Goal: Find specific page/section

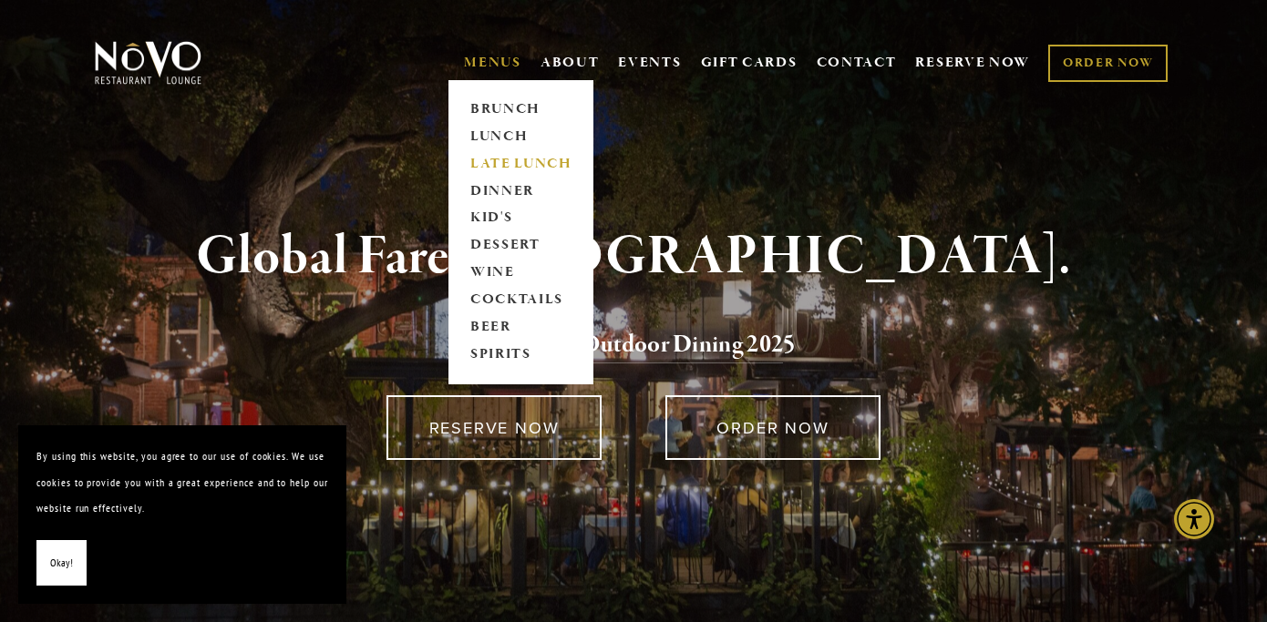
click at [488, 158] on link "LATE LUNCH" at bounding box center [521, 163] width 114 height 27
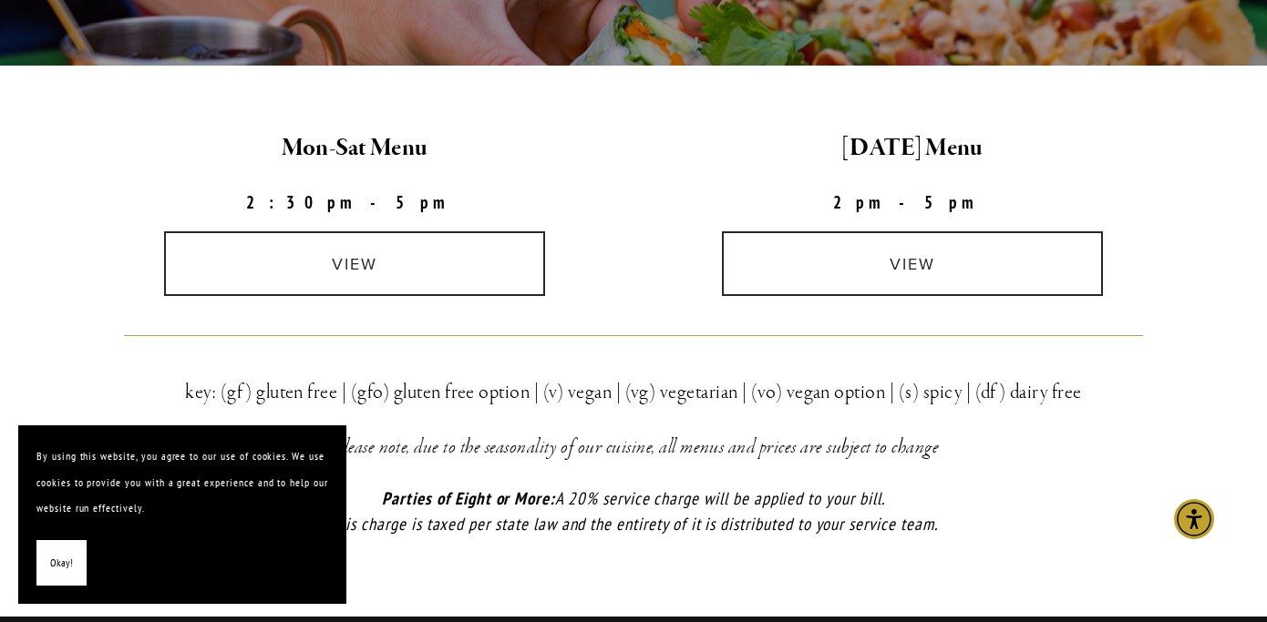
scroll to position [491, 0]
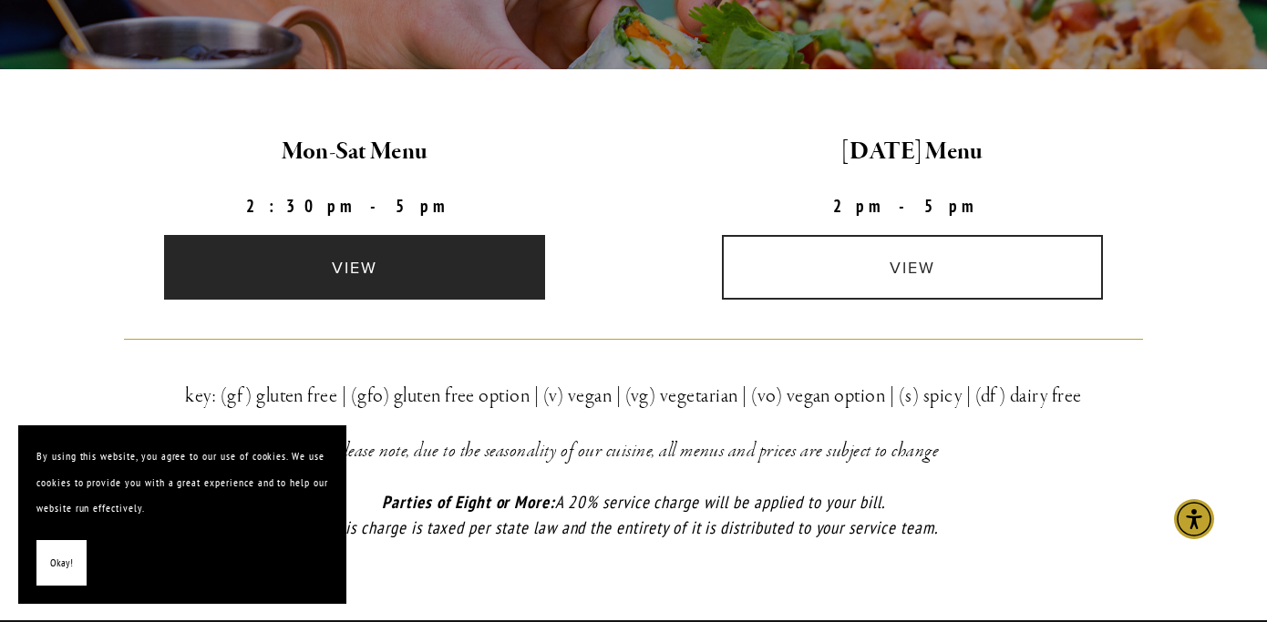
click at [362, 274] on link "view" at bounding box center [355, 267] width 382 height 65
